Goal: Transaction & Acquisition: Purchase product/service

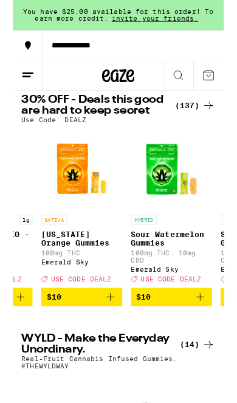
scroll to position [0, 157]
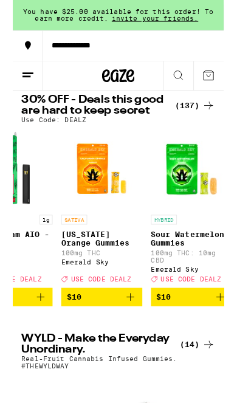
click at [217, 122] on icon at bounding box center [220, 118] width 15 height 15
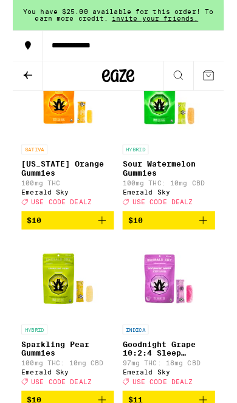
scroll to position [314, 0]
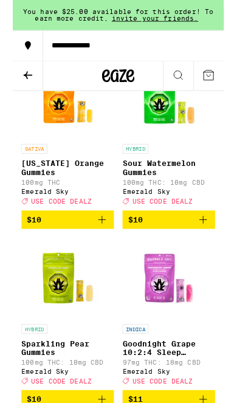
click at [20, 94] on button at bounding box center [17, 85] width 34 height 33
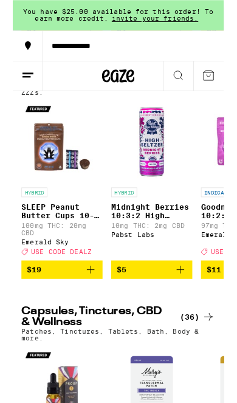
scroll to position [4295, 0]
